Goal: Browse casually

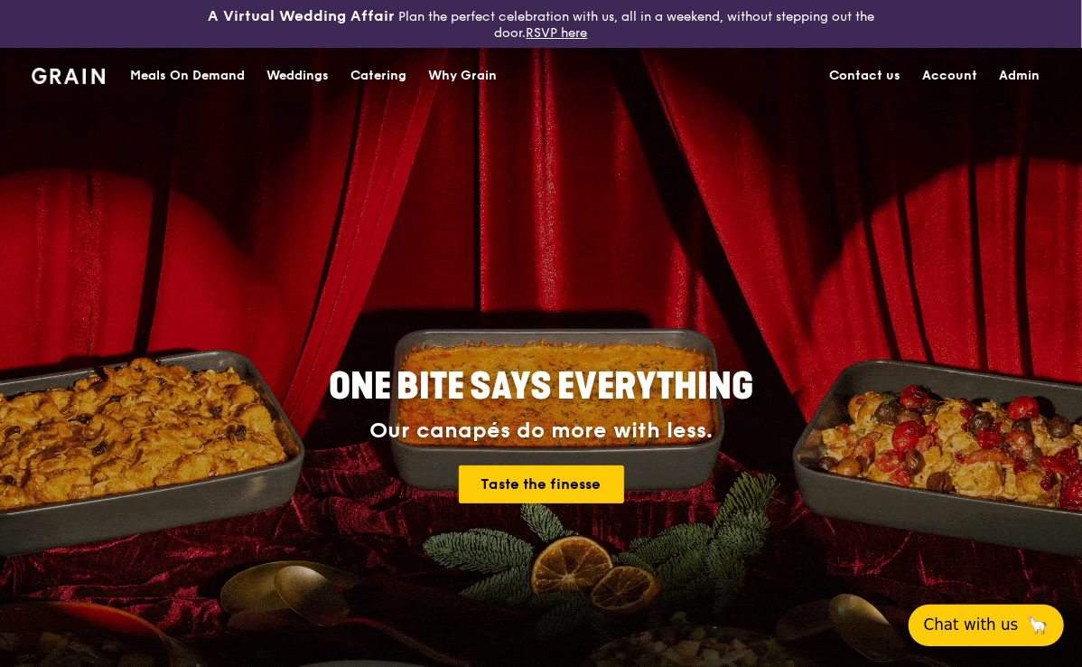
click at [969, 626] on span "Chat with us" at bounding box center [971, 624] width 95 height 23
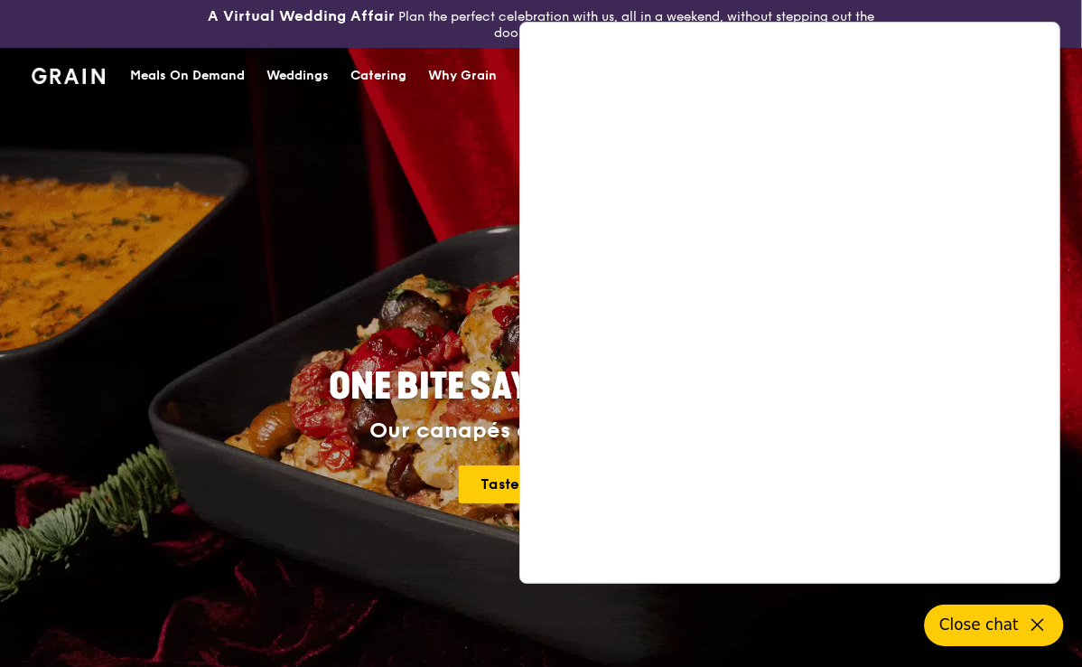
click at [311, 214] on div "ONE BITE SAYS EVERYTHING Our canapés do more with less. Taste the finesse" at bounding box center [541, 436] width 896 height 668
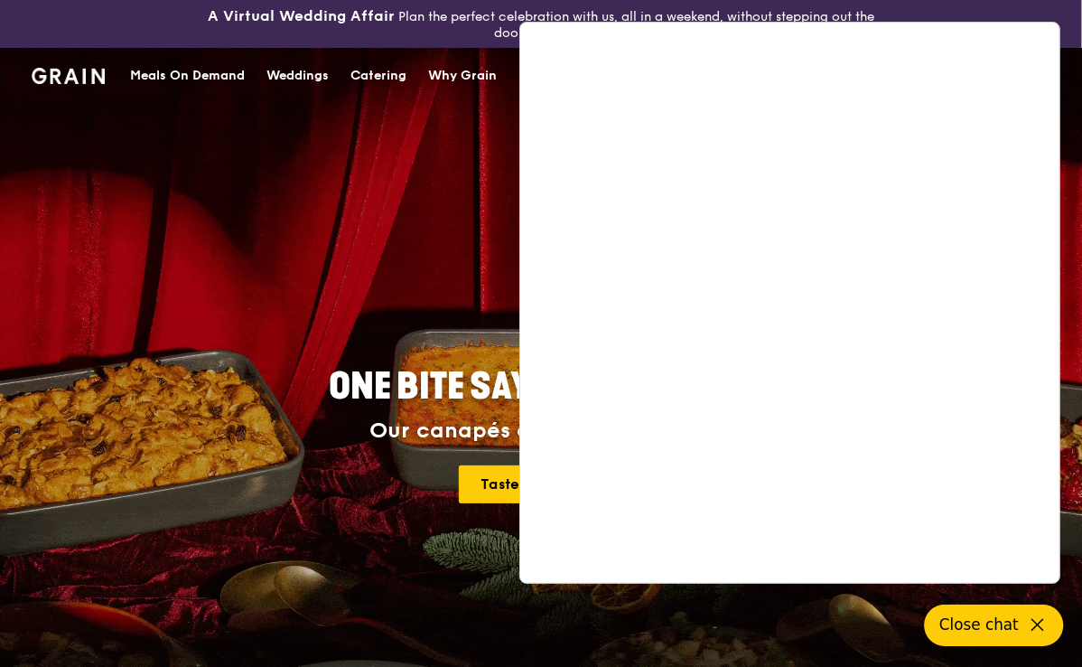
click at [409, 217] on div "ONE BITE SAYS EVERYTHING Our canapés do more with less. Taste the finesse" at bounding box center [541, 436] width 896 height 668
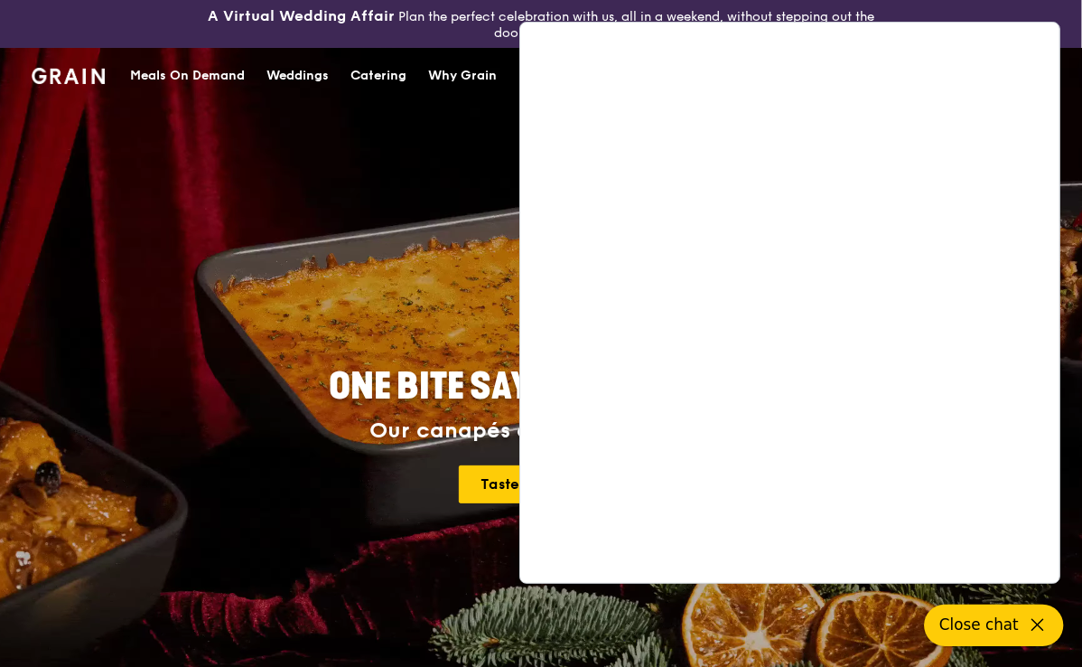
click at [1014, 626] on span "Close chat" at bounding box center [978, 624] width 79 height 23
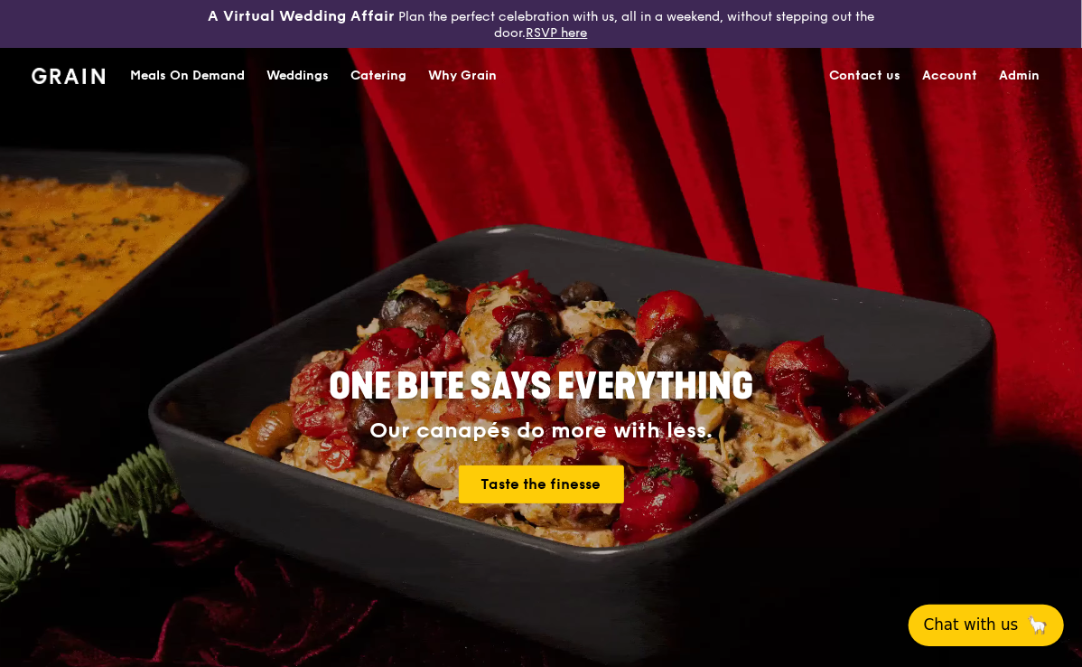
click at [976, 627] on span "Chat with us" at bounding box center [971, 624] width 95 height 23
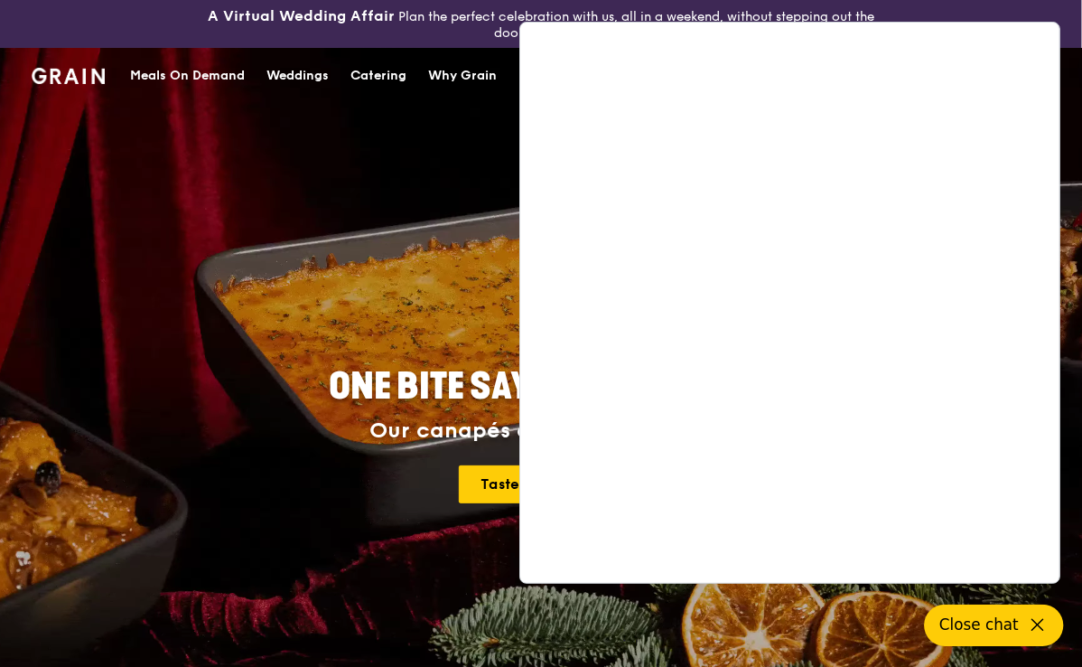
click at [442, 250] on div "ONE BITE SAYS EVERYTHING Our canapés do more with less. Taste the finesse" at bounding box center [541, 436] width 896 height 668
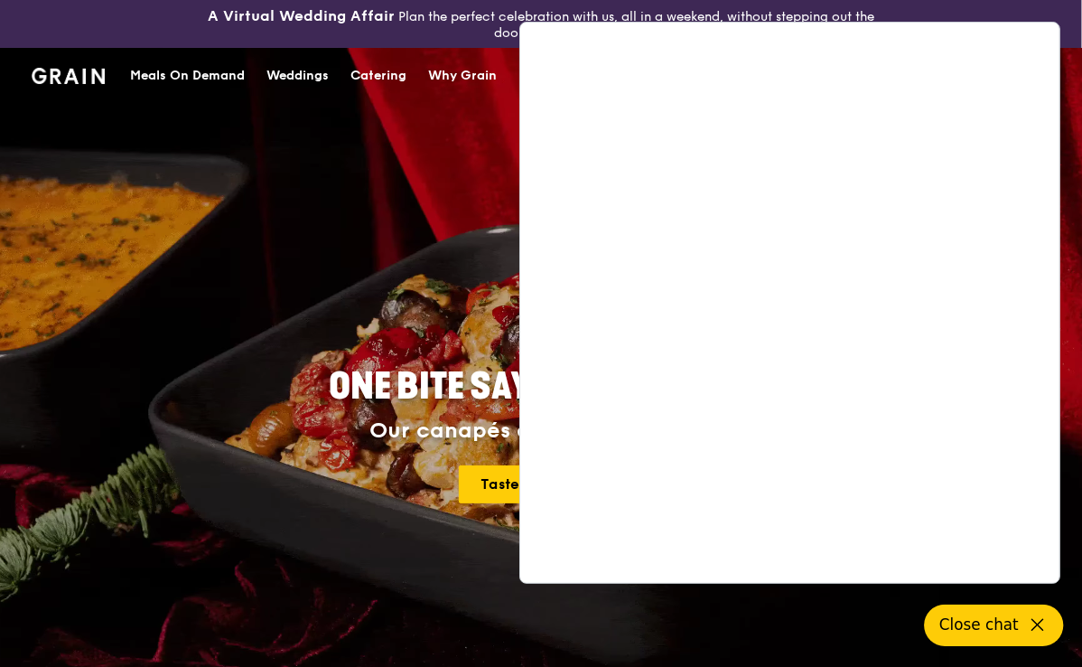
click at [369, 238] on div "ONE BITE SAYS EVERYTHING Our canapés do more with less. Taste the finesse" at bounding box center [541, 436] width 896 height 668
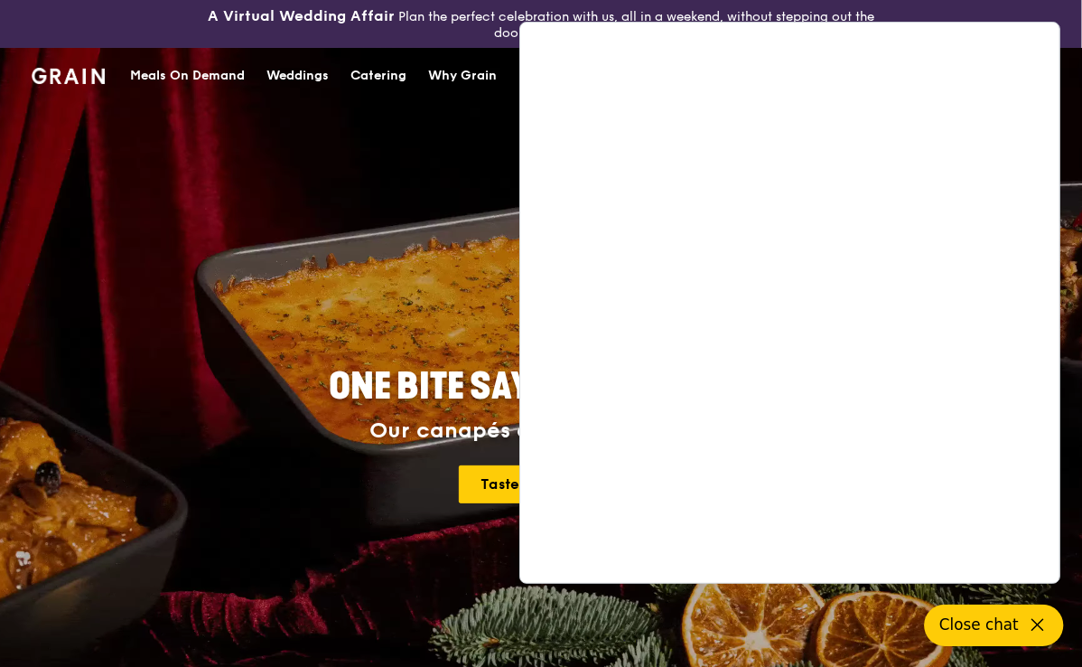
click at [369, 238] on div "ONE BITE SAYS EVERYTHING Our canapés do more with less. Taste the finesse" at bounding box center [541, 436] width 896 height 668
click at [419, 256] on div "ONE BITE SAYS EVERYTHING Our canapés do more with less. Taste the finesse" at bounding box center [541, 436] width 896 height 668
click at [958, 622] on span "Close chat" at bounding box center [978, 624] width 79 height 23
